Goal: Answer question/provide support

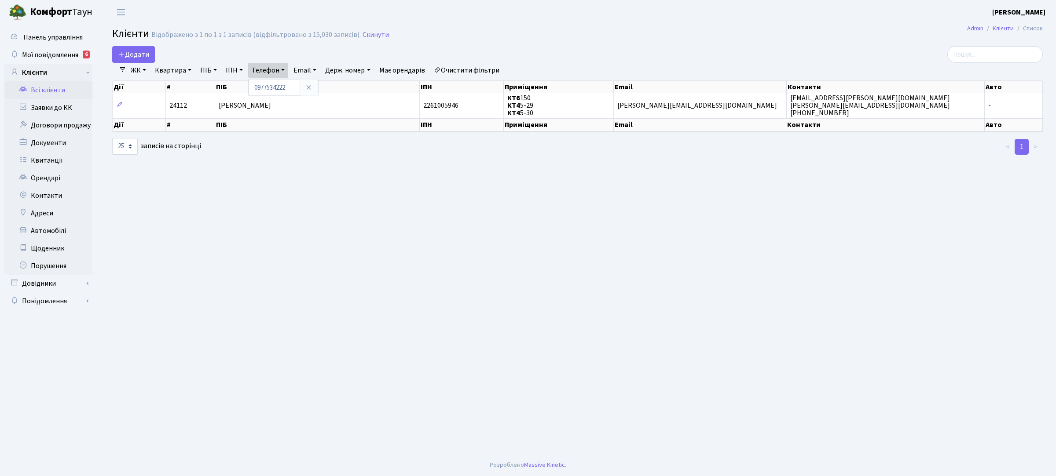
select select "25"
click at [55, 109] on link "Заявки до КК" at bounding box center [48, 108] width 88 height 18
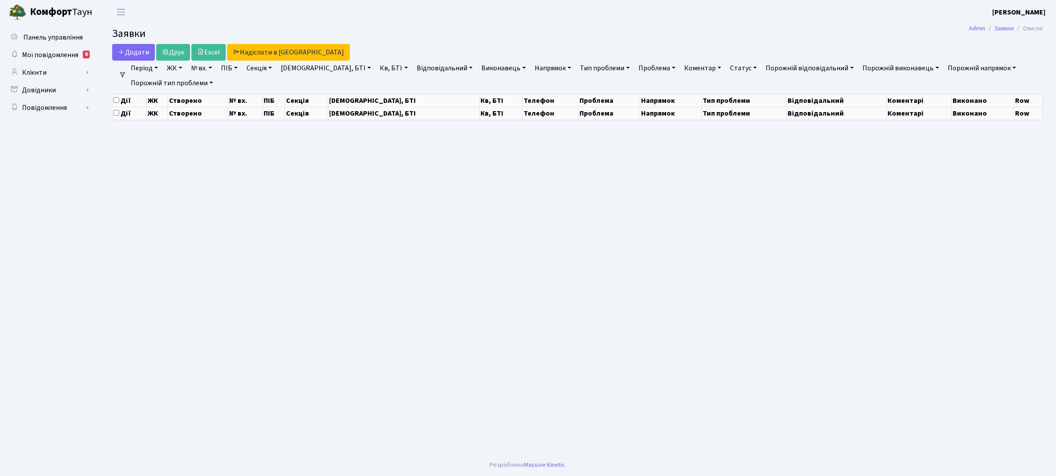
select select "25"
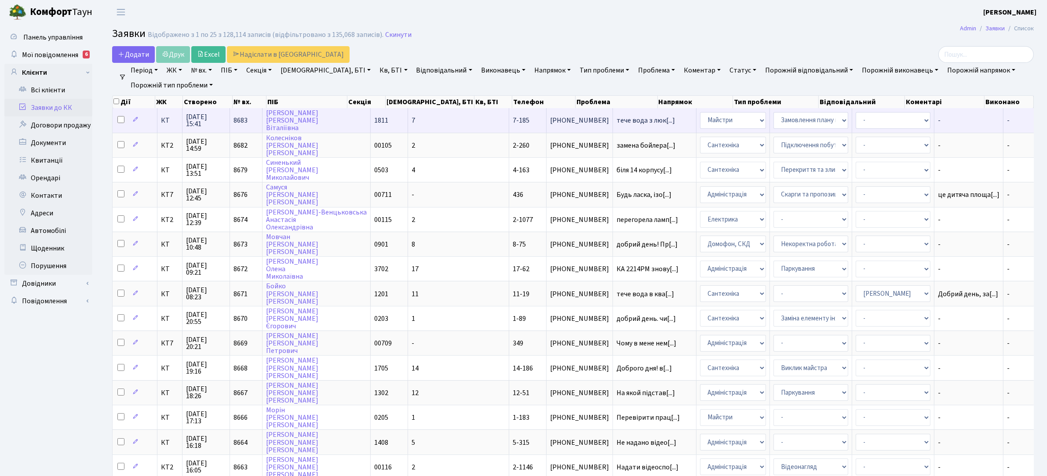
click at [547, 115] on td "[PHONE_NUMBER]" at bounding box center [580, 120] width 66 height 24
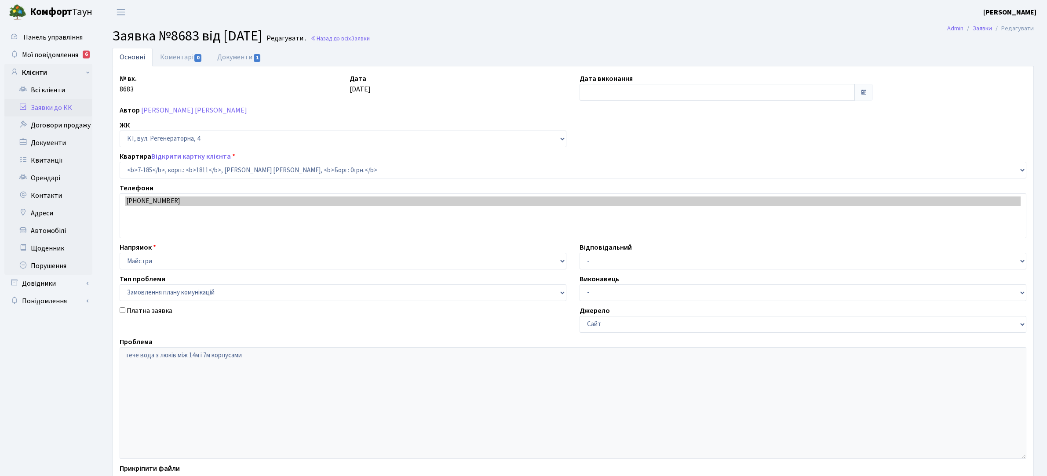
select select "5026"
select select "10"
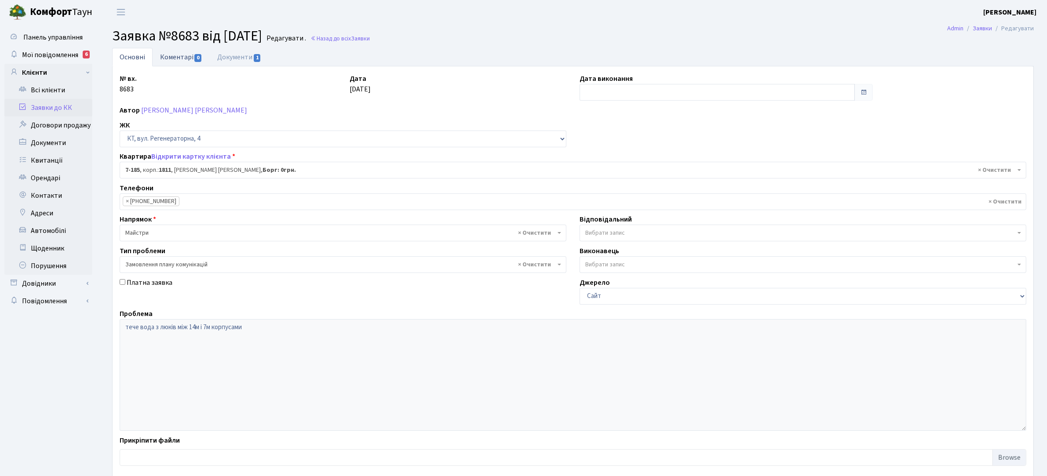
click at [184, 57] on link "Коментарі 0" at bounding box center [181, 57] width 57 height 18
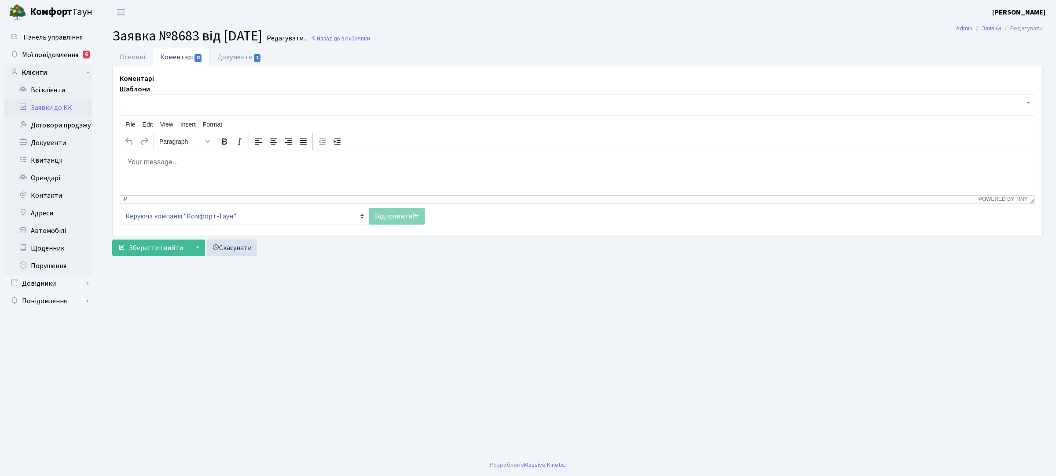
click at [324, 167] on html at bounding box center [577, 162] width 914 height 24
click at [397, 218] on link "Відправити" at bounding box center [397, 216] width 56 height 17
